Goal: Information Seeking & Learning: Learn about a topic

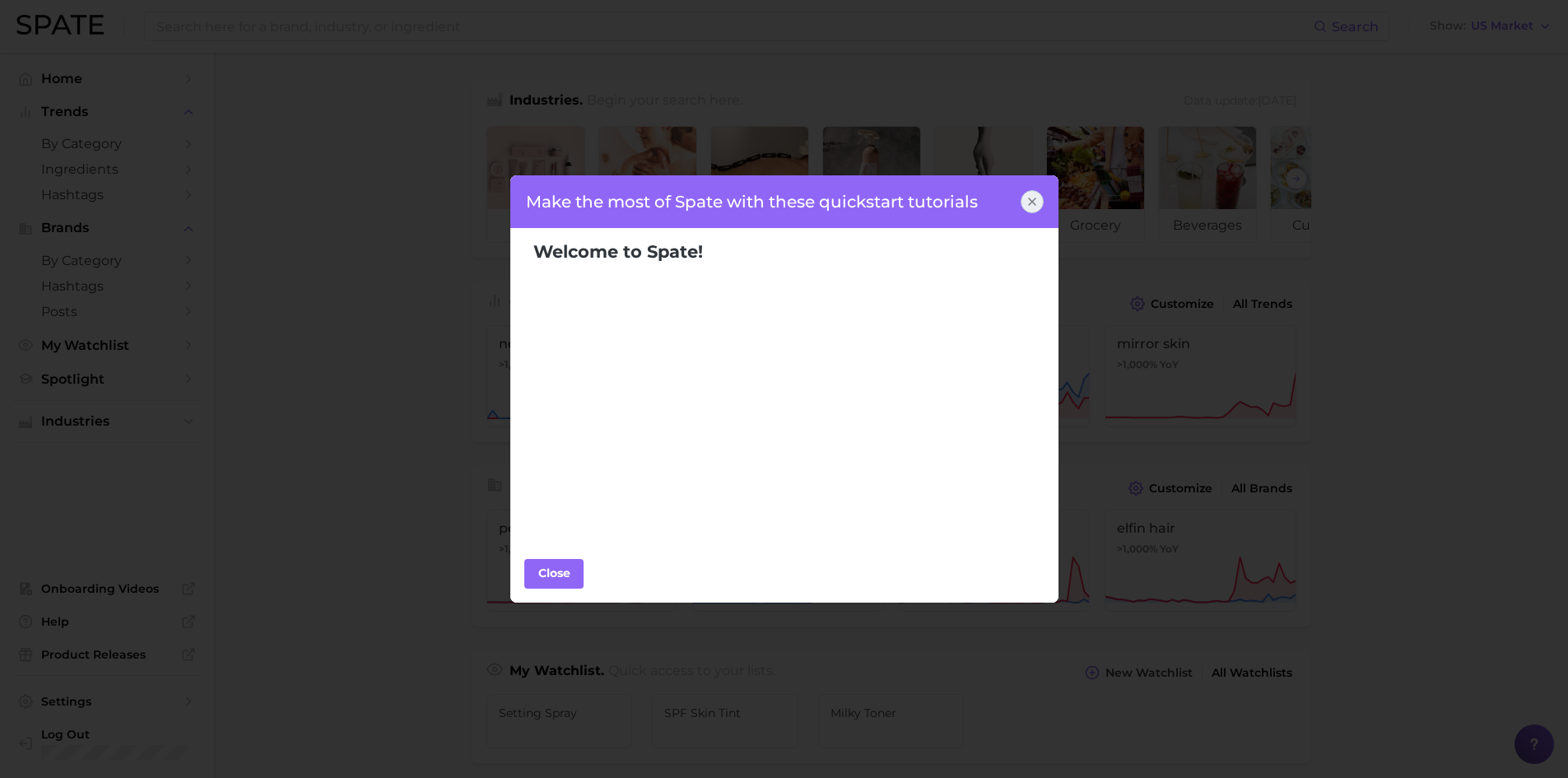
click at [1027, 198] on icon at bounding box center [1032, 202] width 13 height 13
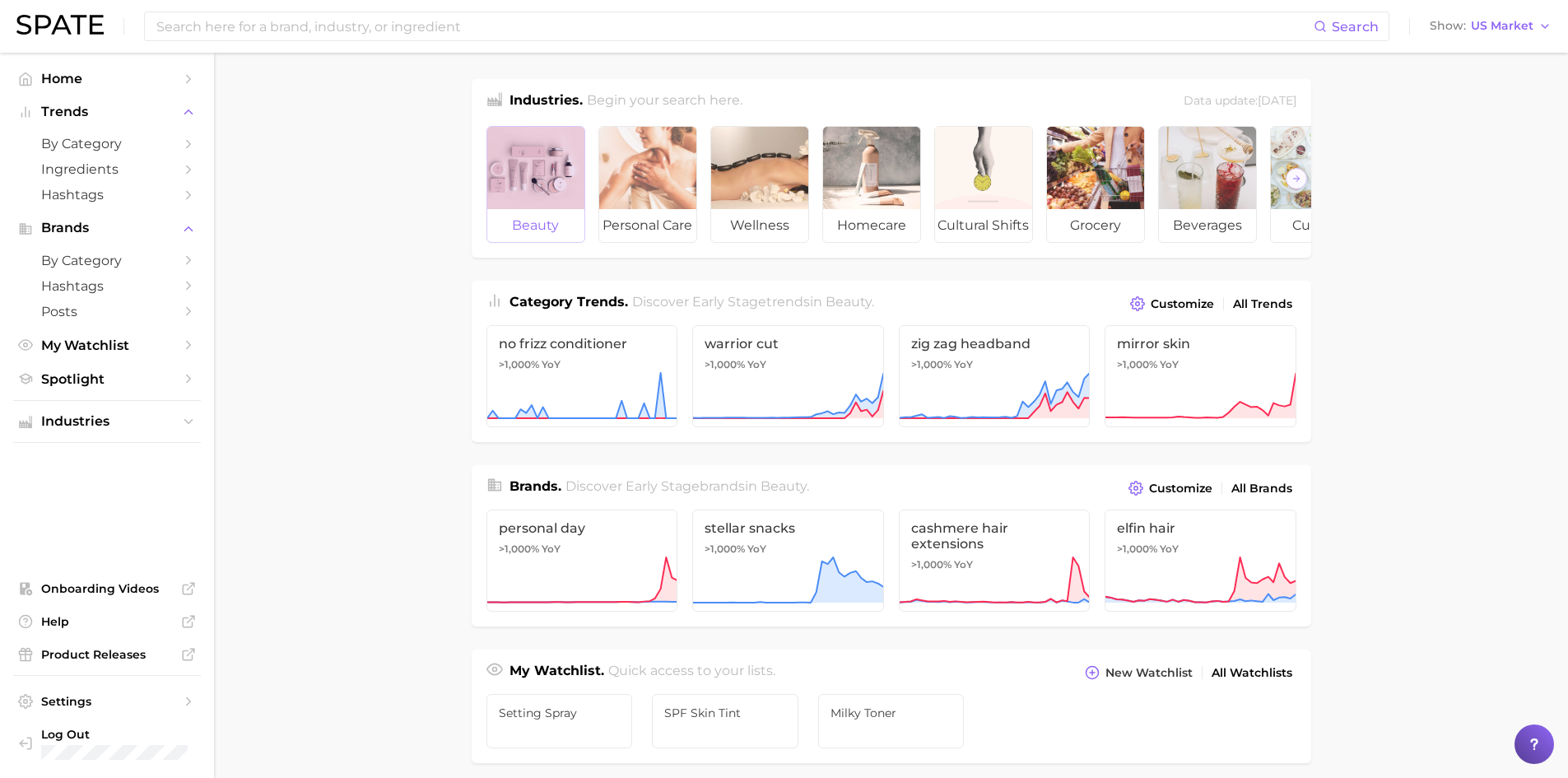
click at [565, 219] on span "beauty" at bounding box center [536, 226] width 97 height 33
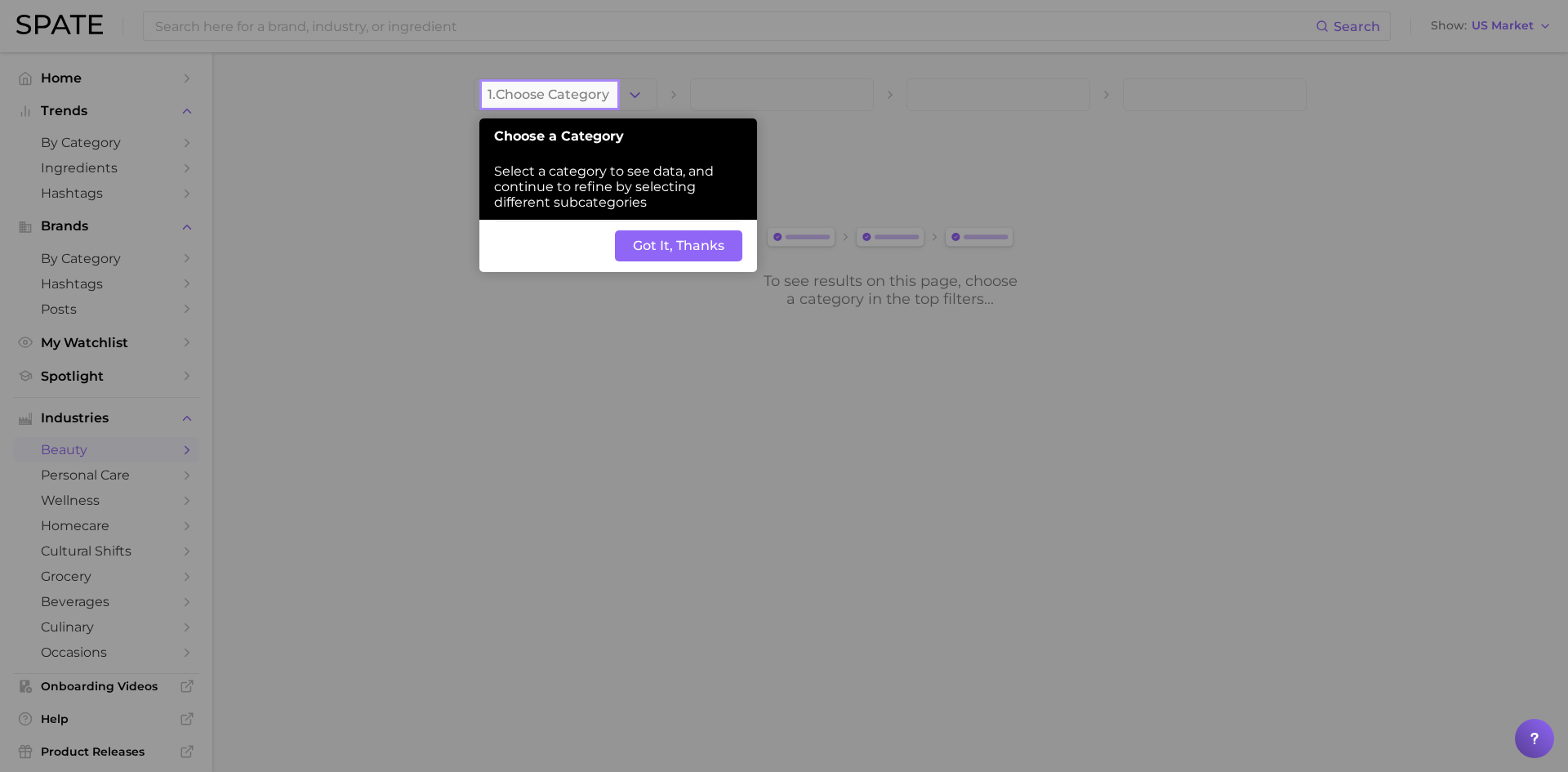
click at [671, 235] on button "Got It, Thanks" at bounding box center [678, 246] width 128 height 31
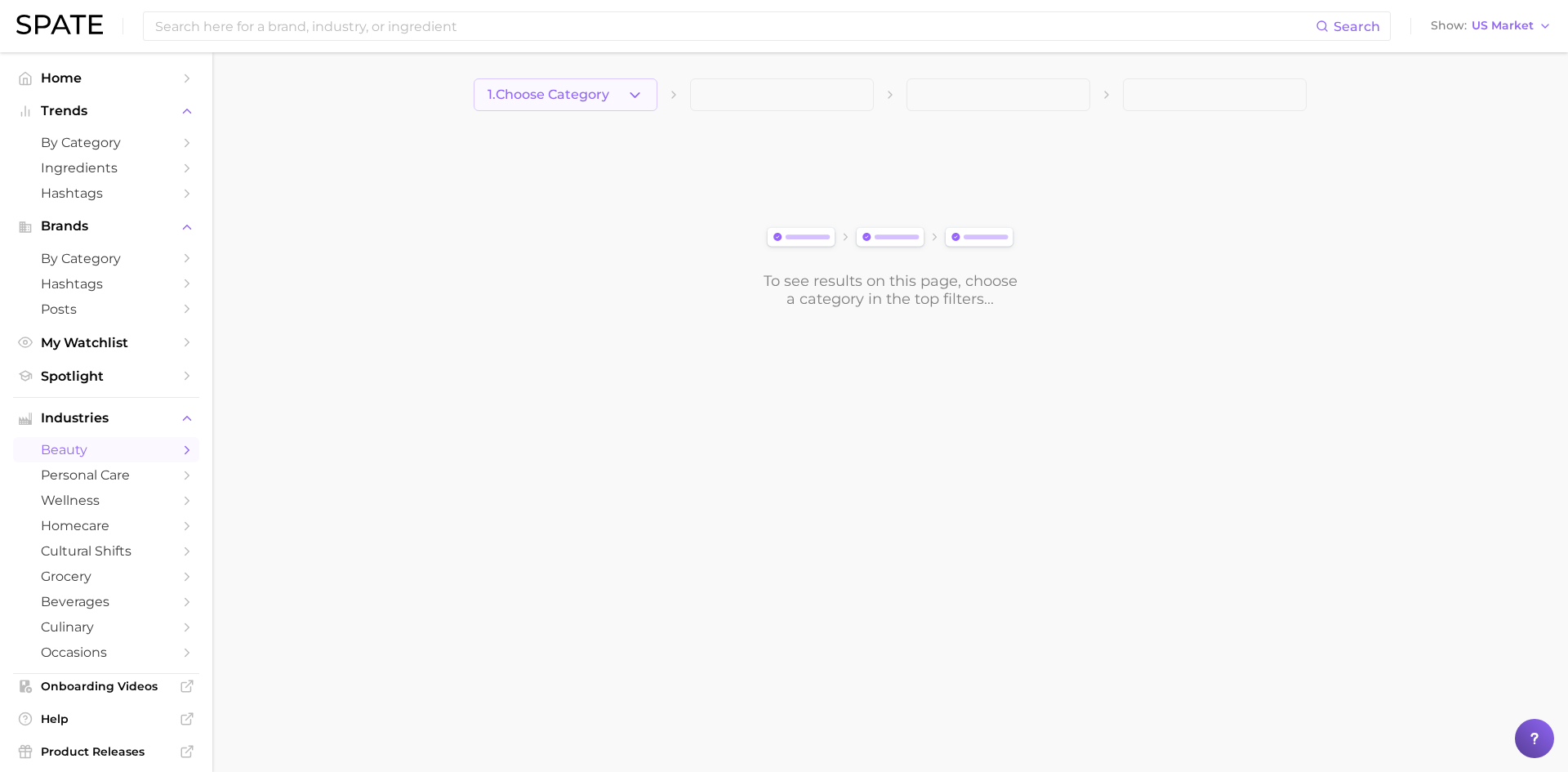
click at [638, 99] on icon "button" at bounding box center [634, 95] width 17 height 17
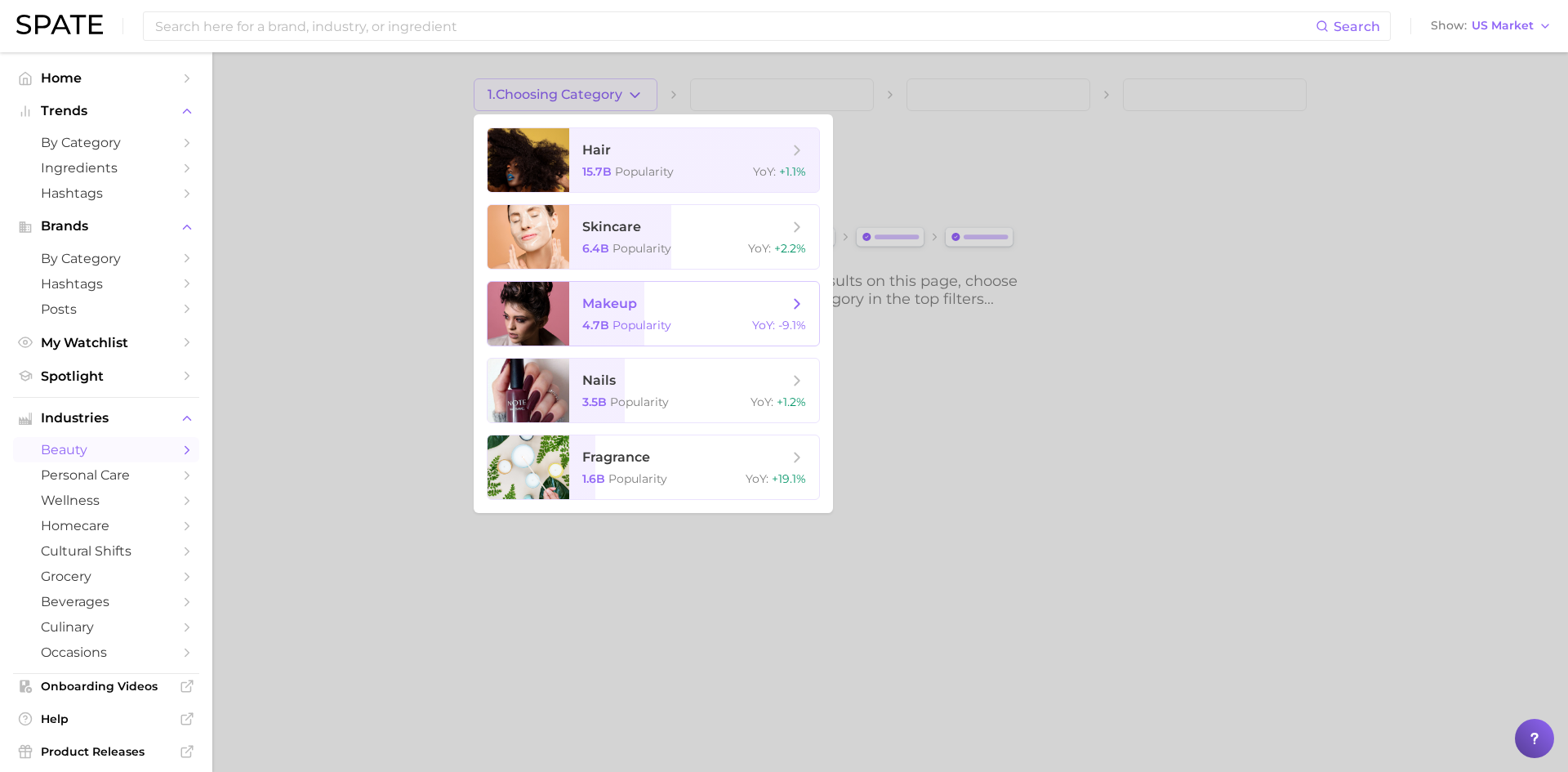
click at [671, 321] on div "4.7b Popularity YoY : -9.1%" at bounding box center [695, 325] width 224 height 15
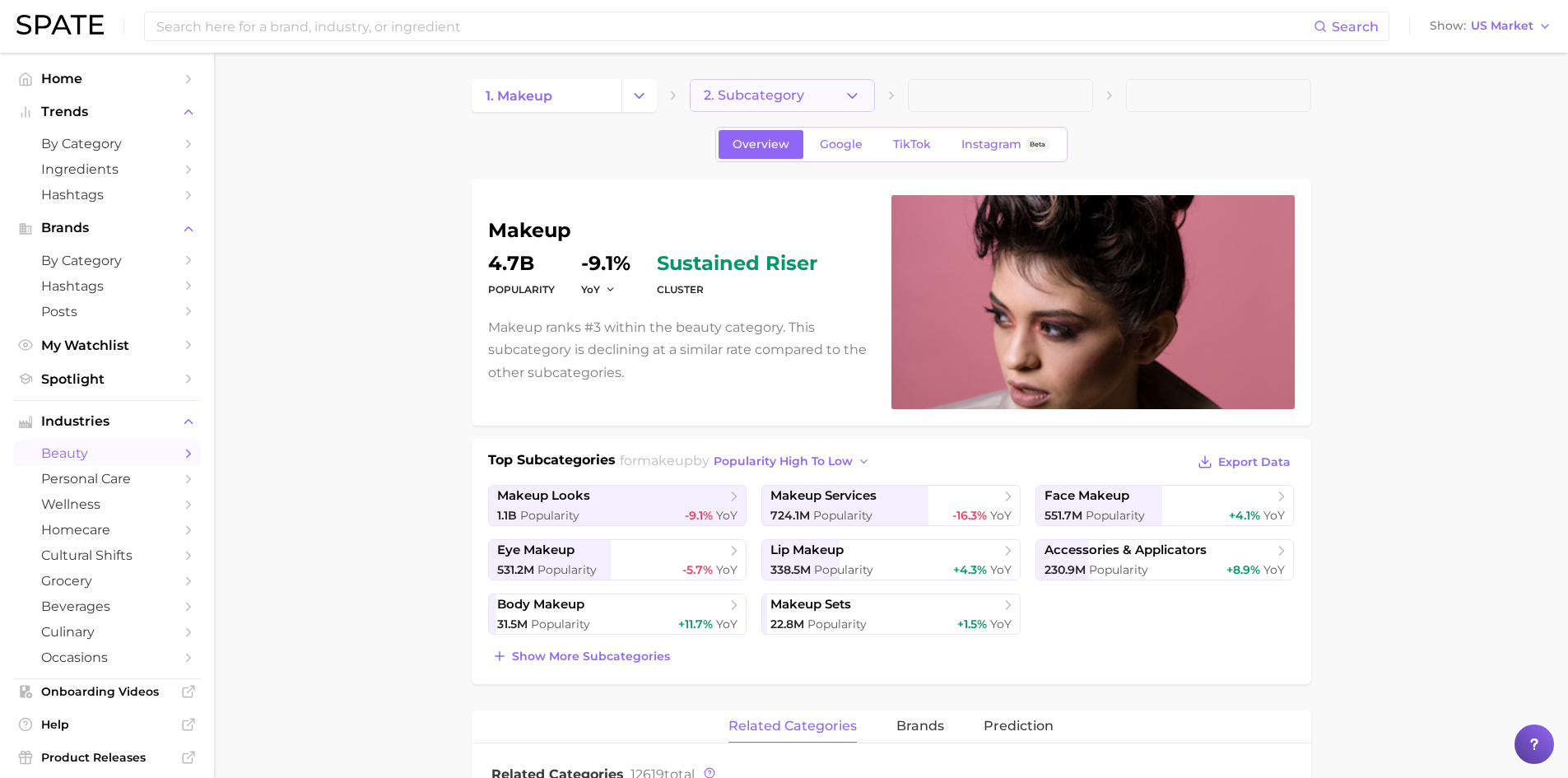
click at [860, 88] on icon "button" at bounding box center [852, 95] width 17 height 17
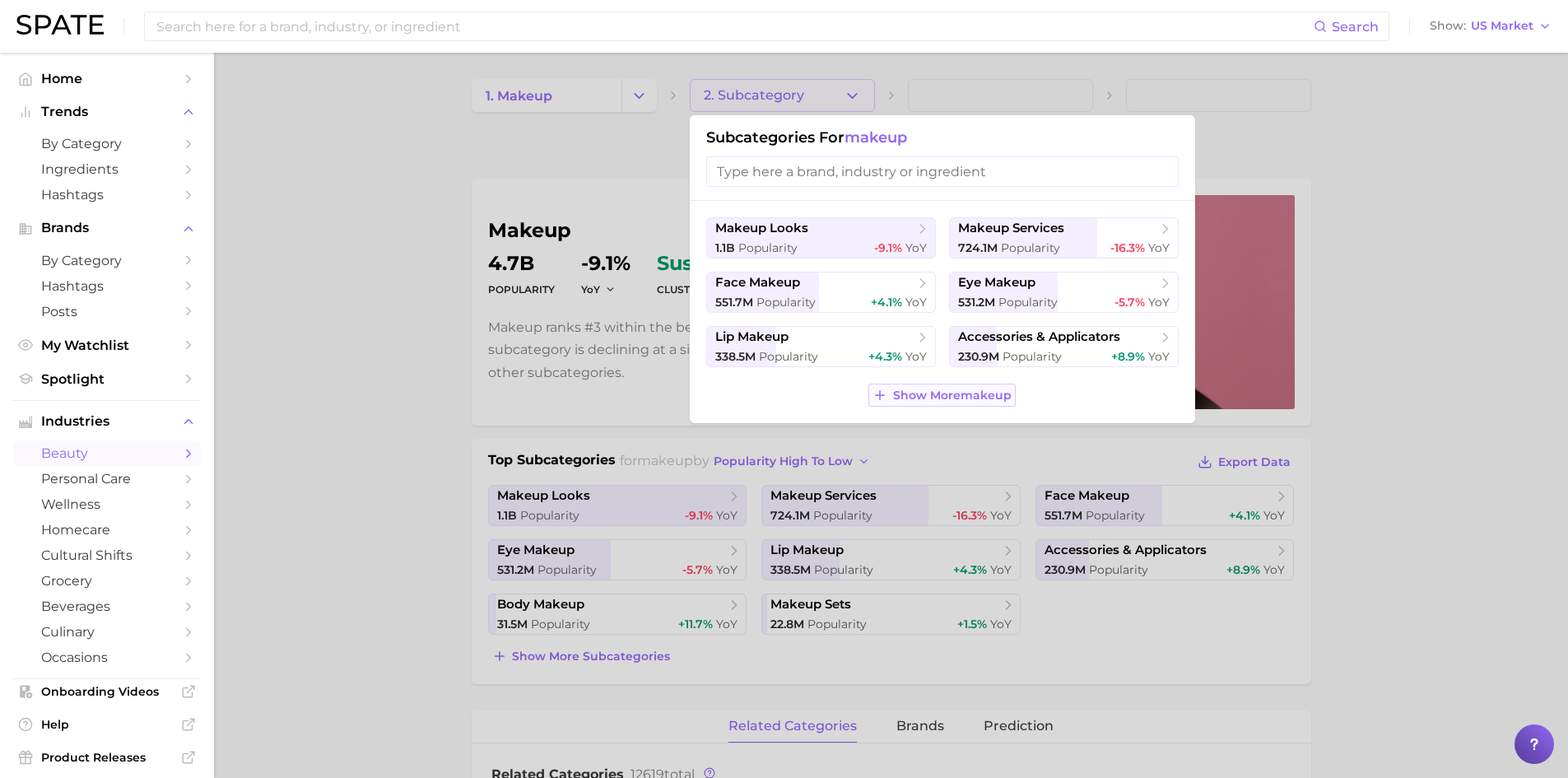
click at [929, 389] on span "Show More makeup" at bounding box center [953, 395] width 119 height 14
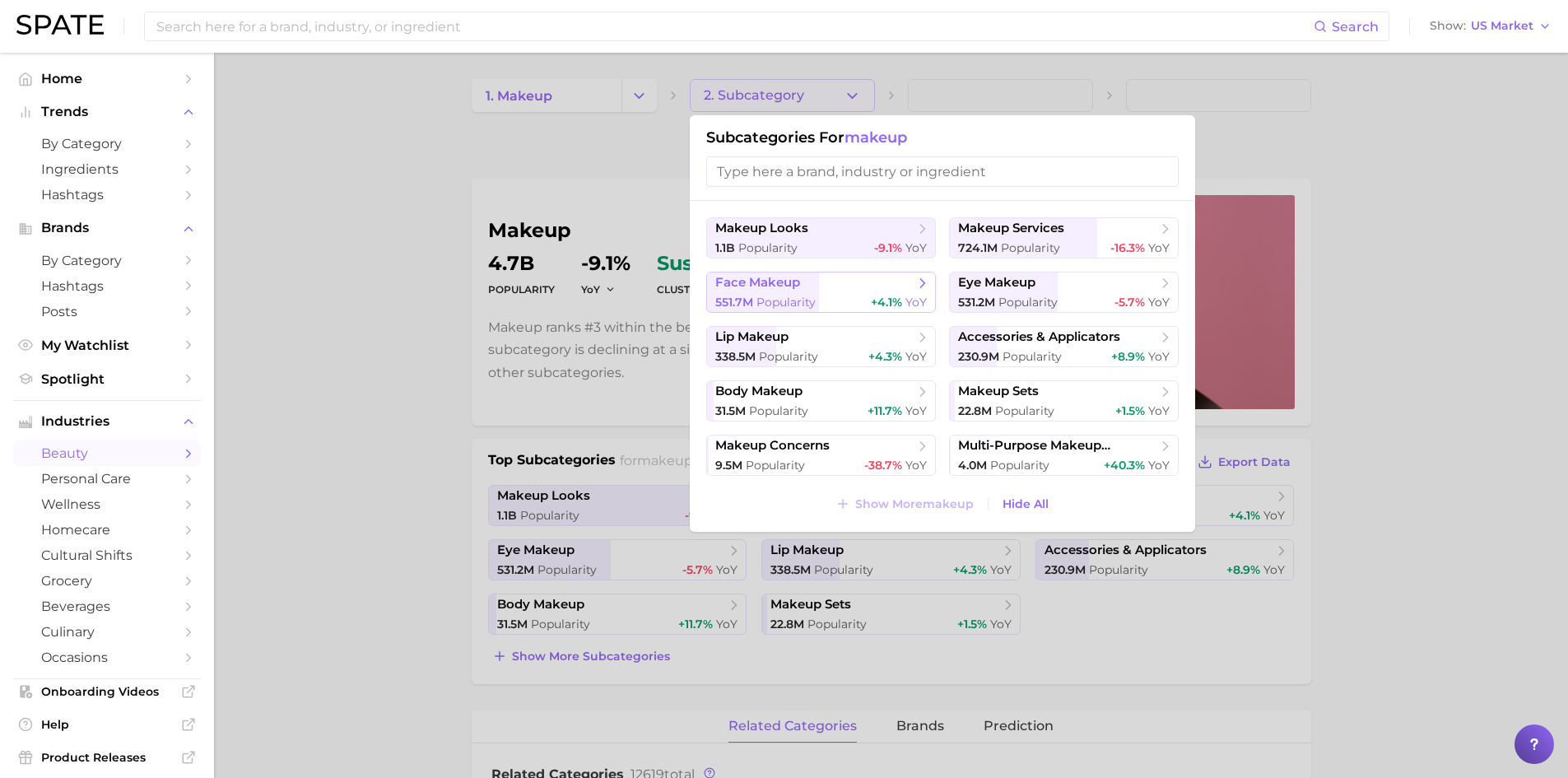
click at [860, 285] on span "face makeup" at bounding box center [815, 283] width 200 height 17
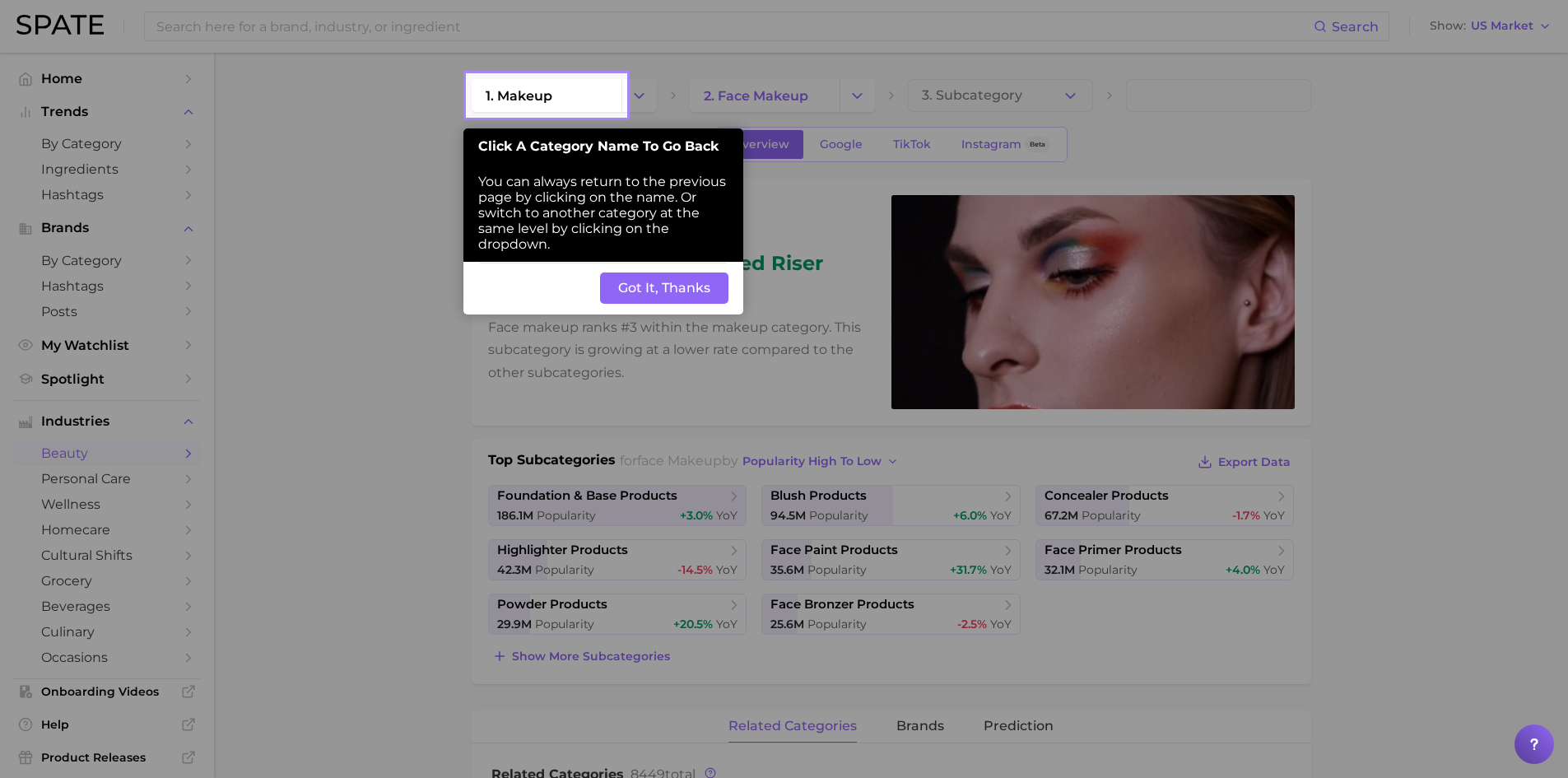
click at [674, 294] on button "Got It, Thanks" at bounding box center [664, 288] width 129 height 32
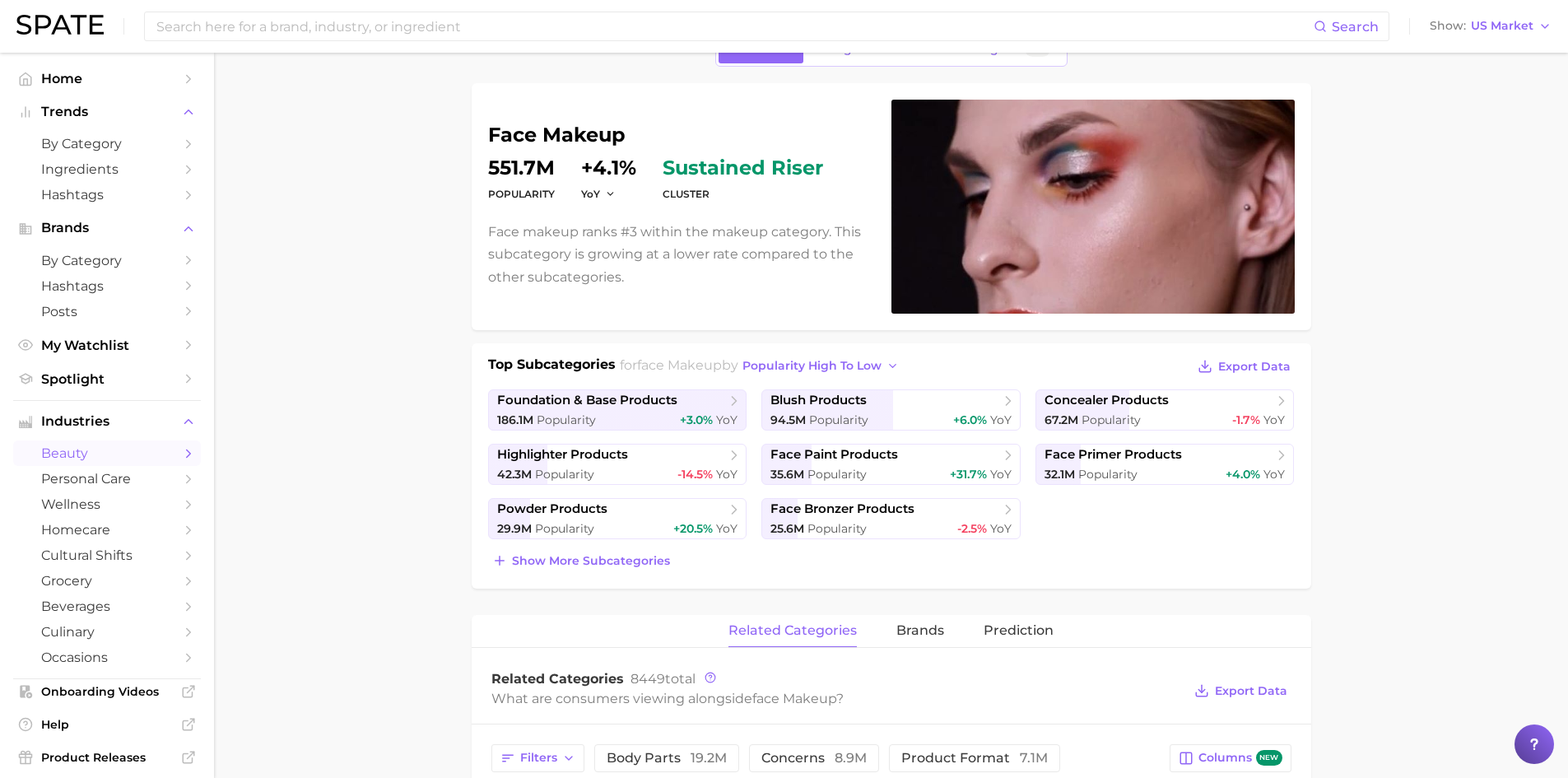
scroll to position [164, 0]
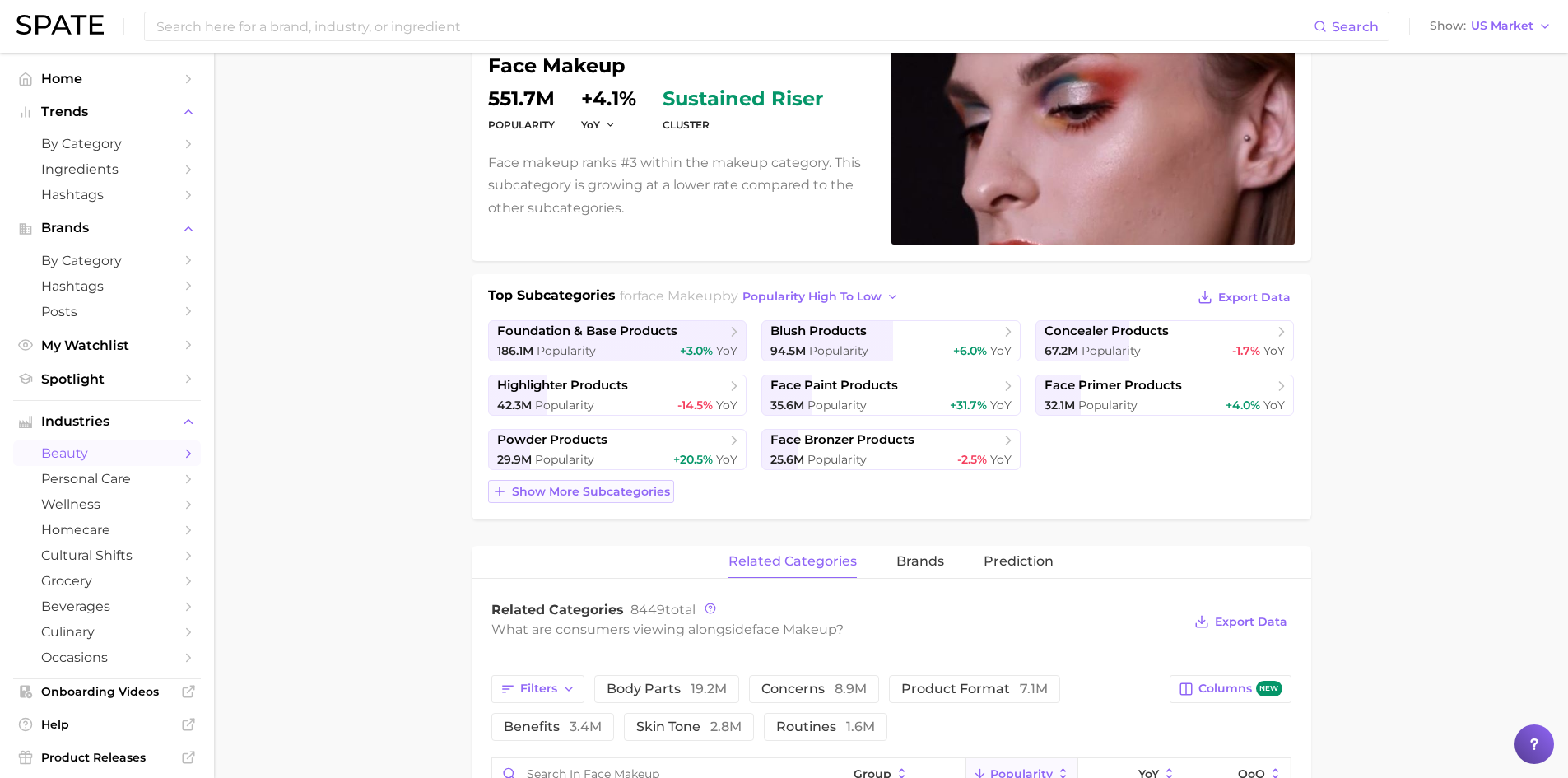
click at [631, 487] on span "Show more subcategories" at bounding box center [591, 492] width 158 height 14
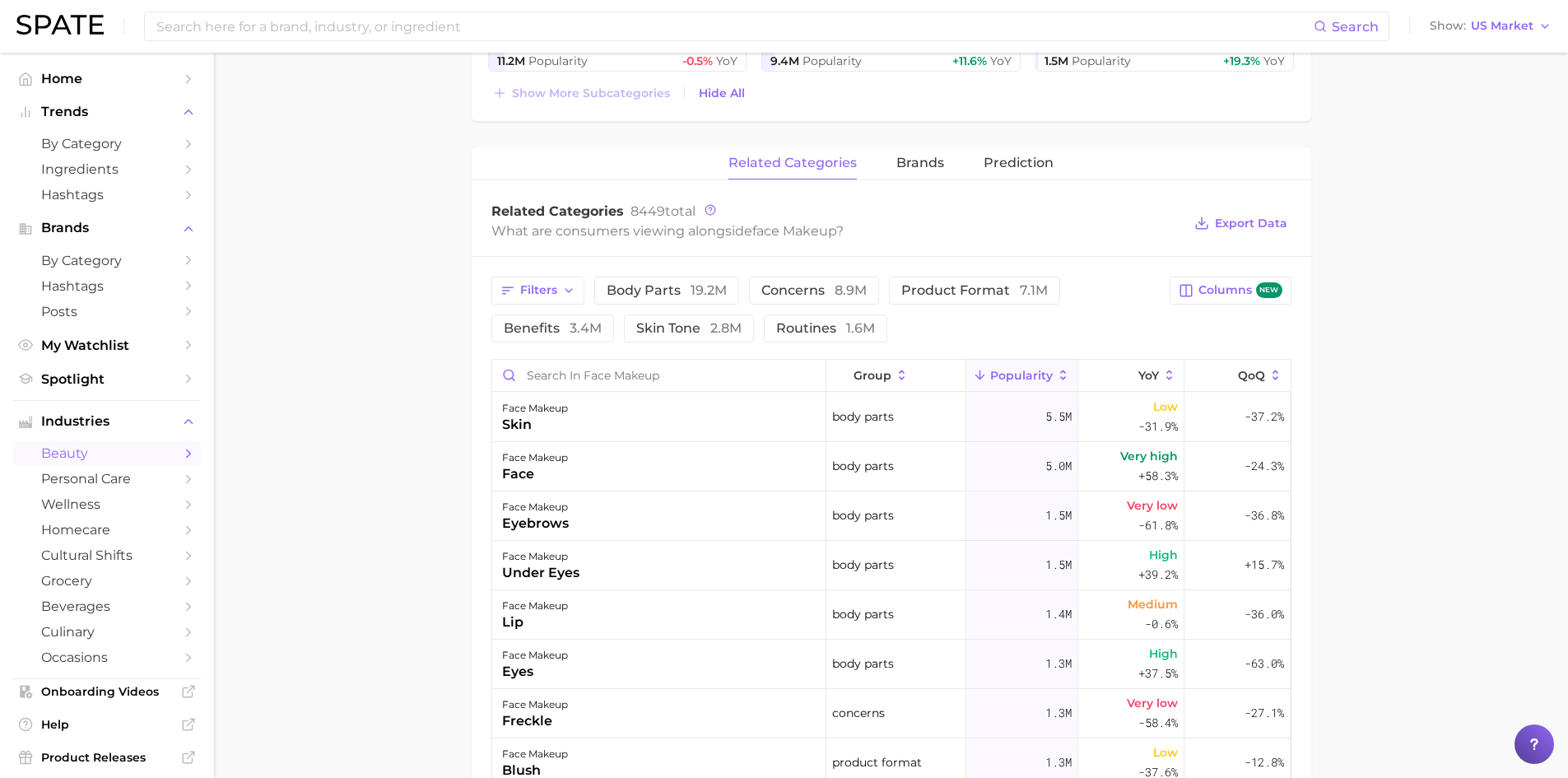
scroll to position [741, 0]
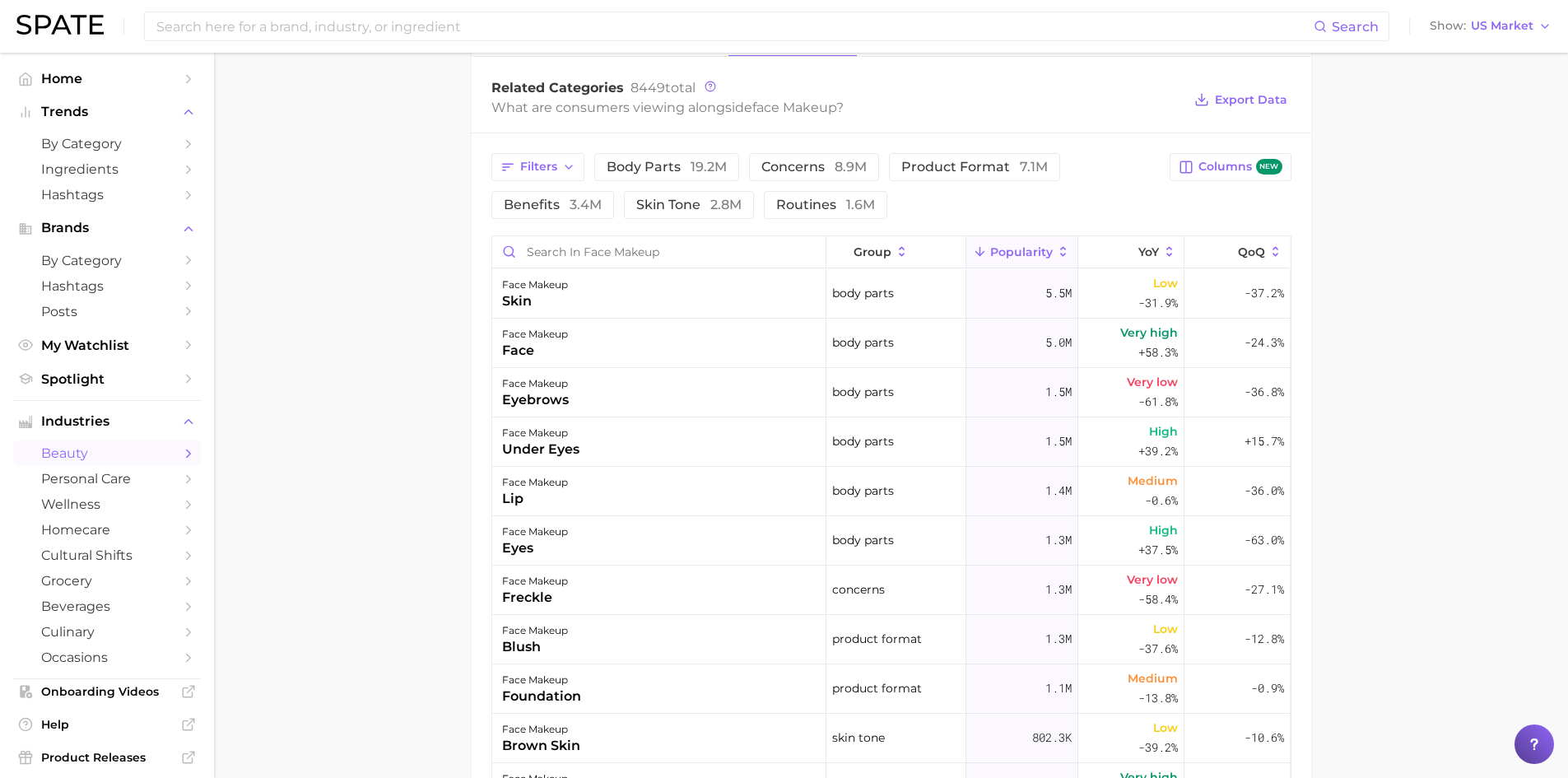
click at [1495, 523] on main "1. makeup 2. face makeup 3. Subcategory Overview Google TikTok Instagram Beta f…" at bounding box center [891, 213] width 1355 height 1803
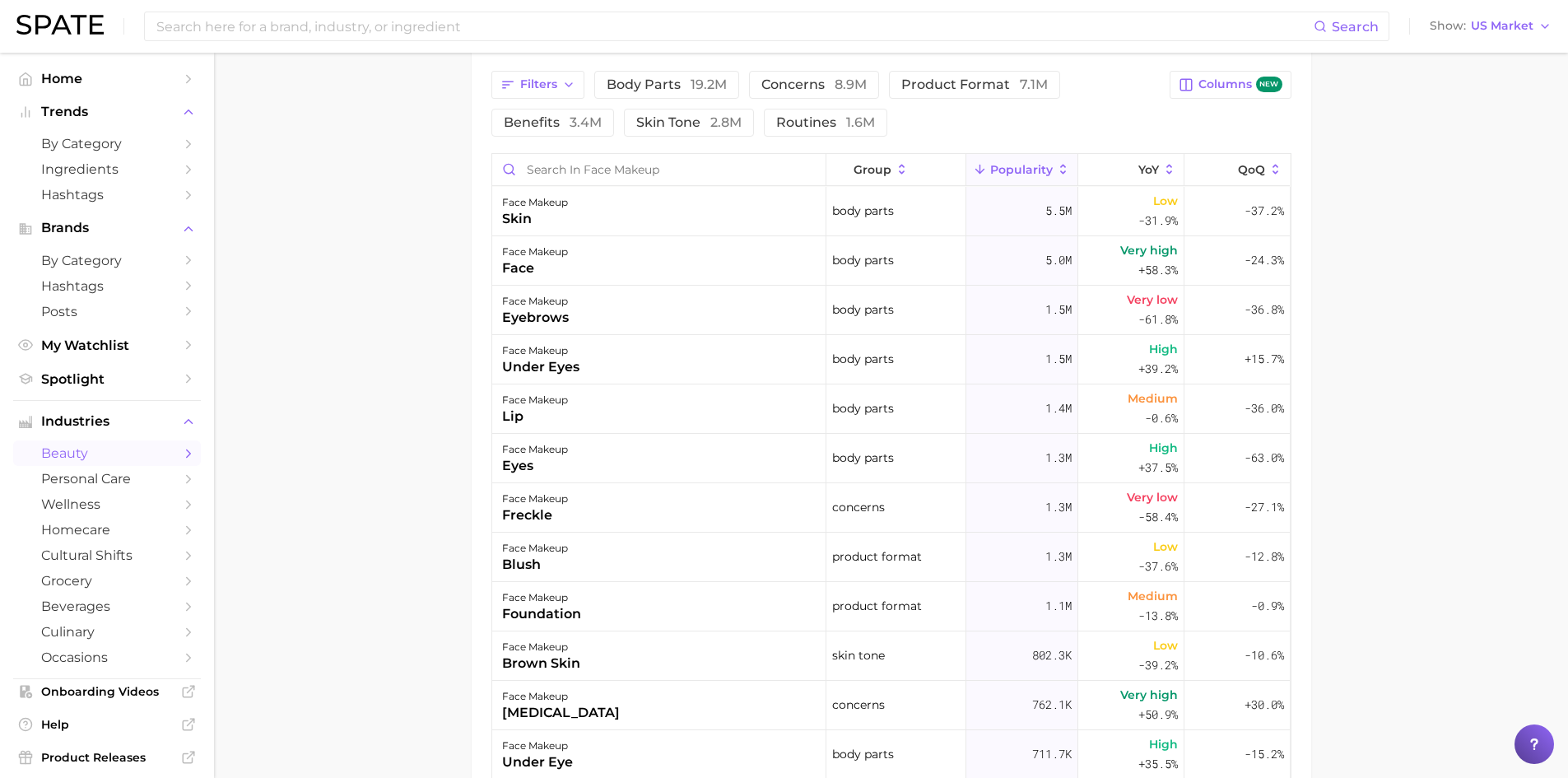
click at [1444, 623] on main "1. makeup 2. face makeup 3. Subcategory Overview Google TikTok Instagram Beta f…" at bounding box center [891, 131] width 1355 height 1803
click at [1489, 547] on main "1. makeup 2. face makeup 3. Subcategory Overview Google TikTok Instagram Beta f…" at bounding box center [891, 131] width 1355 height 1803
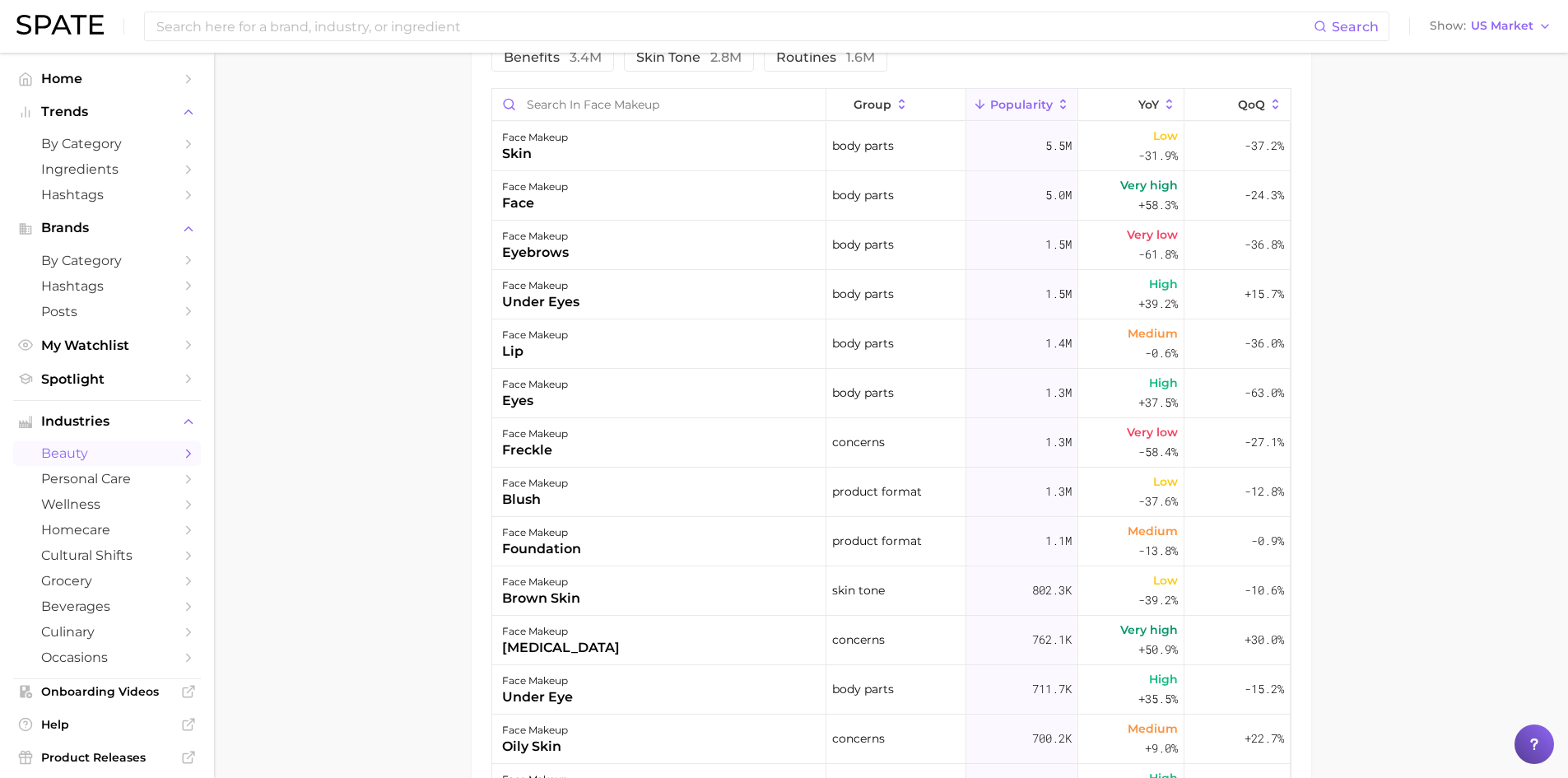
scroll to position [988, 0]
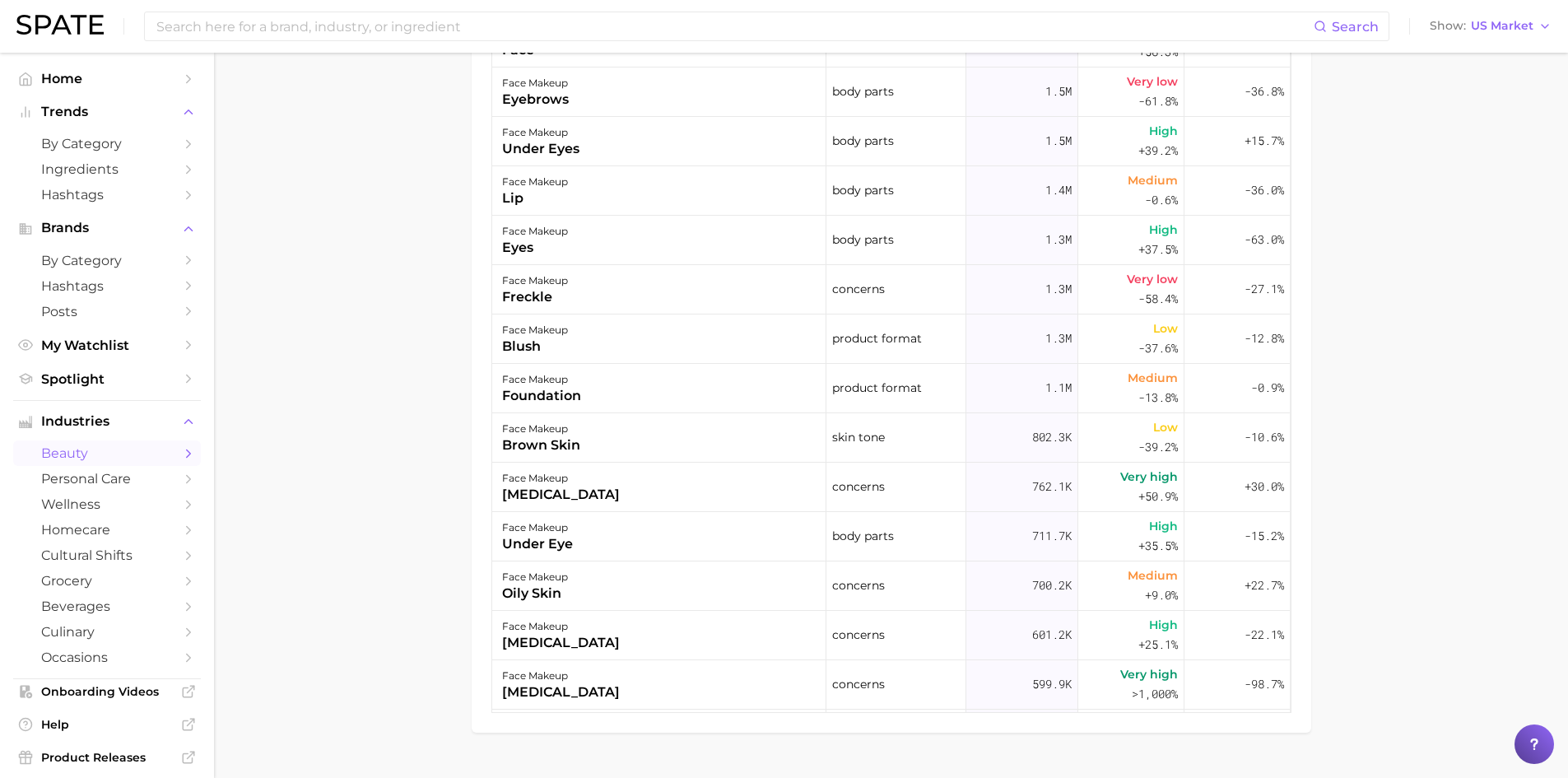
scroll to position [1070, 0]
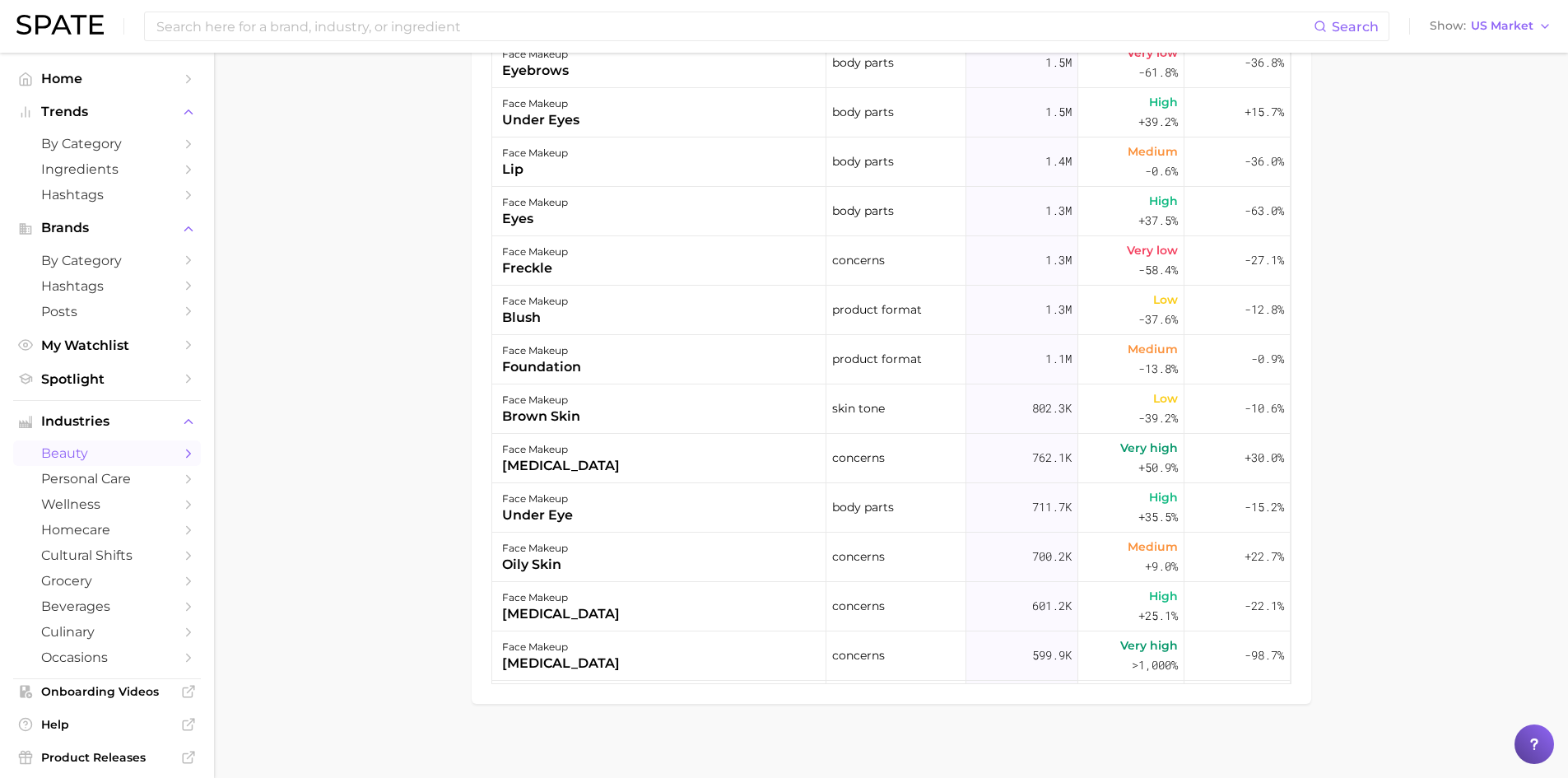
drag, startPoint x: 1445, startPoint y: 646, endPoint x: 1416, endPoint y: 654, distance: 30.1
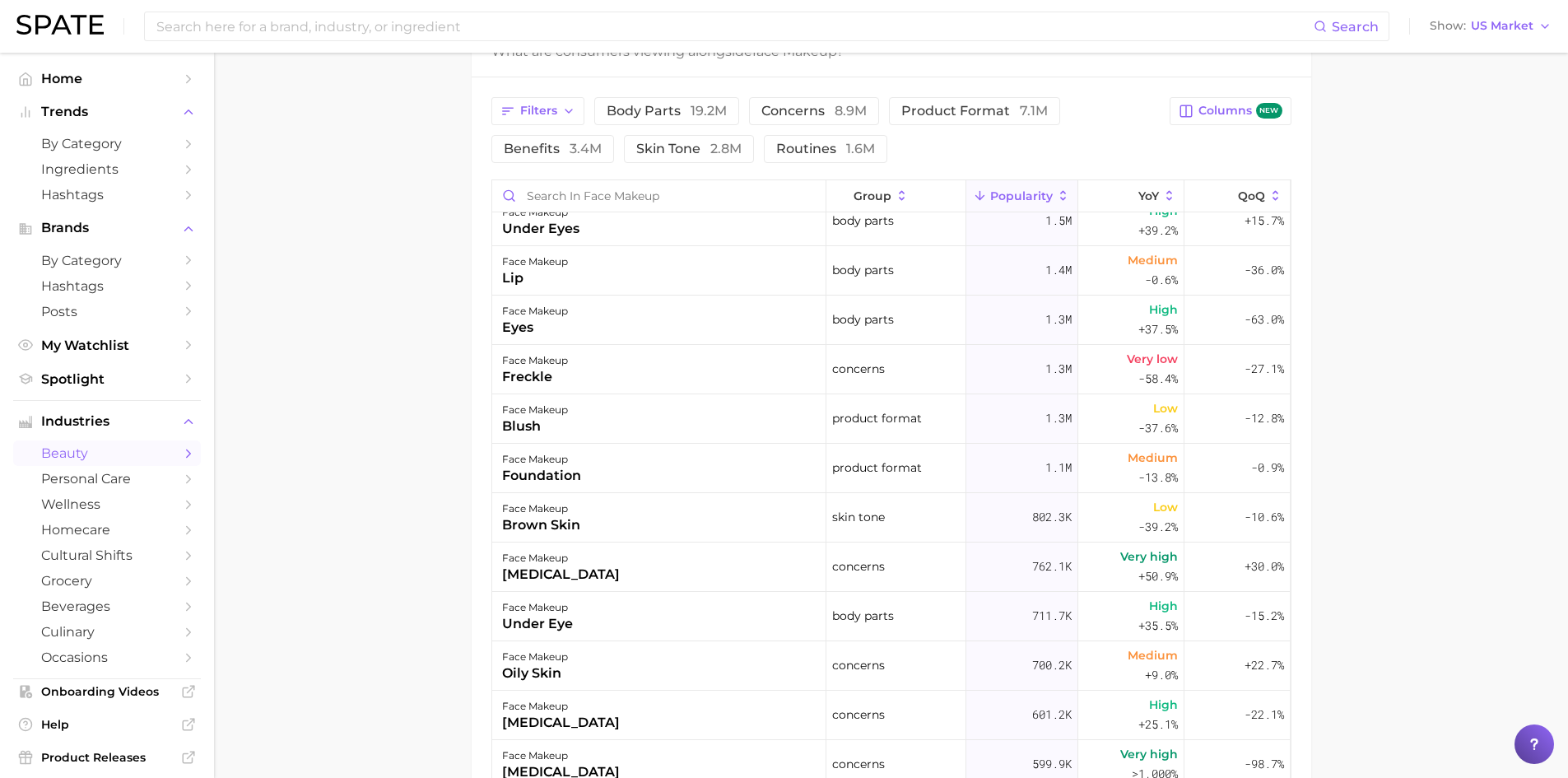
scroll to position [823, 0]
